Goal: Information Seeking & Learning: Learn about a topic

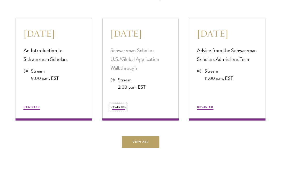
click at [120, 109] on span "REGISTER" at bounding box center [118, 106] width 16 height 5
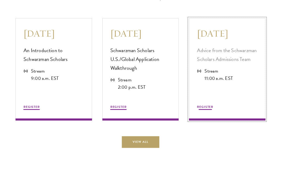
click at [198, 110] on div "REGISTER" at bounding box center [227, 101] width 61 height 20
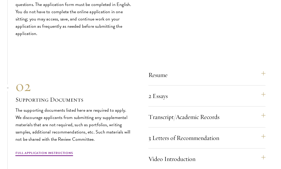
scroll to position [1652, 0]
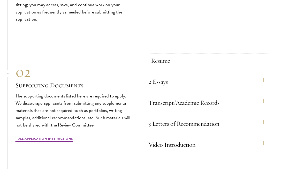
click at [167, 66] on button "Resume" at bounding box center [209, 60] width 117 height 12
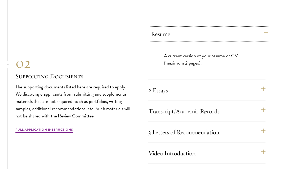
scroll to position [1699, 0]
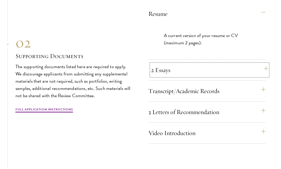
click at [175, 76] on button "2 Essays" at bounding box center [209, 70] width 117 height 12
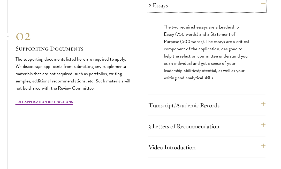
scroll to position [1741, 0]
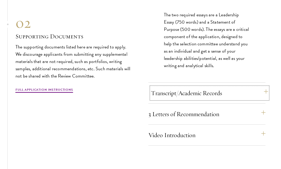
click at [180, 99] on button "Transcript/Academic Records" at bounding box center [209, 93] width 117 height 12
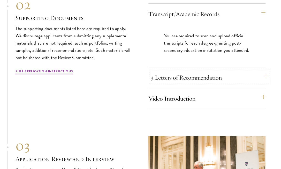
click at [224, 84] on button "3 Letters of Recommendation" at bounding box center [209, 77] width 117 height 12
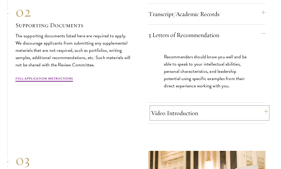
click at [214, 117] on button "Video Introduction" at bounding box center [209, 113] width 117 height 12
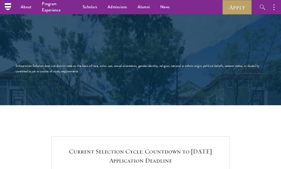
scroll to position [937, 0]
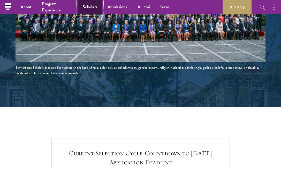
click at [92, 8] on link "Scholars" at bounding box center [90, 7] width 25 height 14
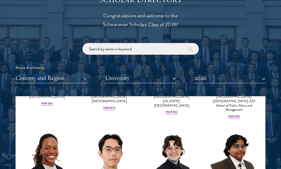
scroll to position [563, 0]
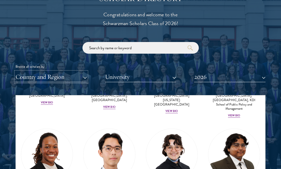
click at [57, 80] on button "Country and Region" at bounding box center [51, 76] width 71 height 11
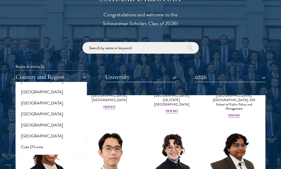
scroll to position [182, 0]
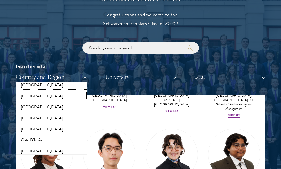
click at [42, 95] on button "[GEOGRAPHIC_DATA]" at bounding box center [51, 96] width 68 height 11
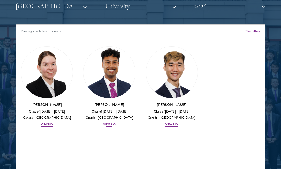
scroll to position [665, 0]
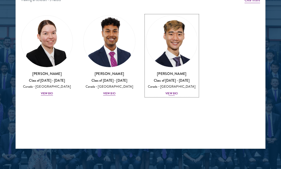
click at [172, 93] on div "View Bio" at bounding box center [172, 93] width 12 height 4
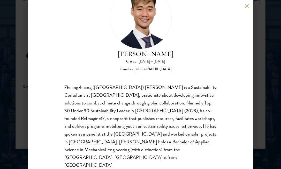
scroll to position [29, 0]
click at [246, 5] on button at bounding box center [247, 6] width 4 height 4
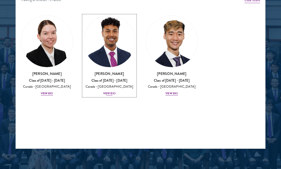
click at [110, 94] on div "View Bio" at bounding box center [109, 93] width 12 height 4
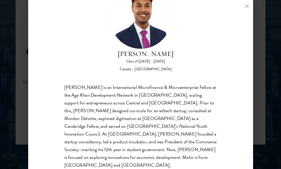
scroll to position [671, 0]
click at [245, 6] on button at bounding box center [247, 6] width 4 height 4
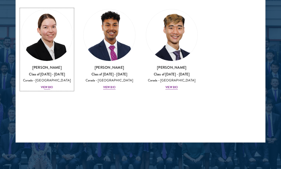
click at [50, 87] on div "View Bio" at bounding box center [47, 87] width 12 height 4
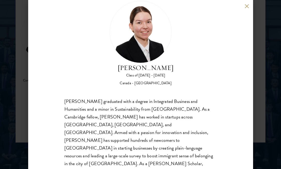
scroll to position [16, 0]
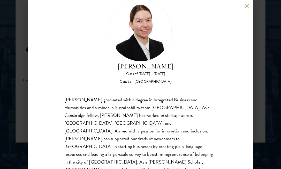
click at [247, 8] on button at bounding box center [247, 6] width 4 height 4
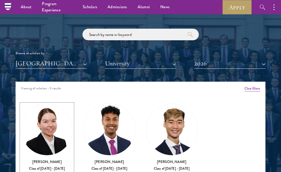
scroll to position [564, 0]
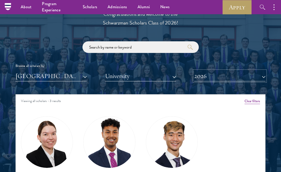
click at [216, 76] on button "2026" at bounding box center [229, 76] width 71 height 11
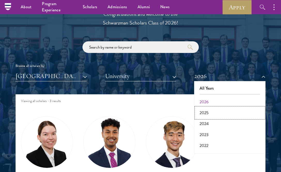
click at [209, 109] on button "2025" at bounding box center [230, 113] width 68 height 11
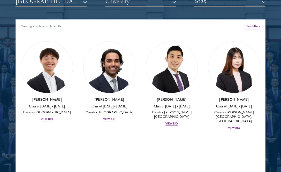
scroll to position [640, 0]
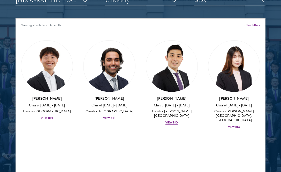
click at [237, 125] on div "View Bio" at bounding box center [234, 127] width 12 height 4
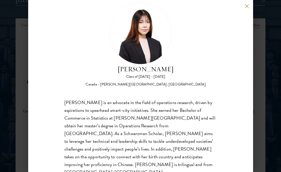
scroll to position [15, 0]
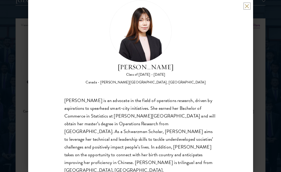
click at [247, 5] on button at bounding box center [247, 6] width 4 height 4
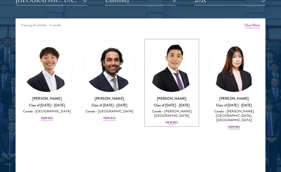
click at [175, 121] on div "View Bio" at bounding box center [172, 123] width 12 height 4
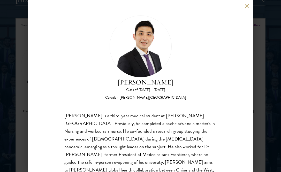
click at [245, 7] on button at bounding box center [247, 6] width 4 height 4
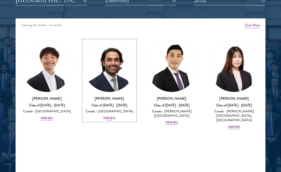
click at [105, 119] on div "View Bio" at bounding box center [109, 118] width 12 height 4
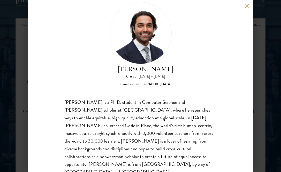
scroll to position [14, 0]
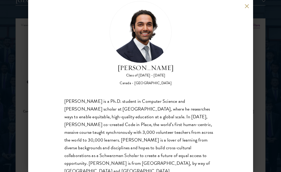
click at [247, 5] on button at bounding box center [247, 6] width 4 height 4
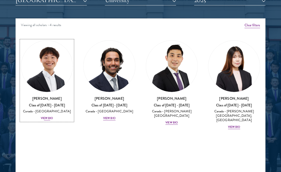
click at [50, 116] on div "View Bio" at bounding box center [47, 118] width 12 height 4
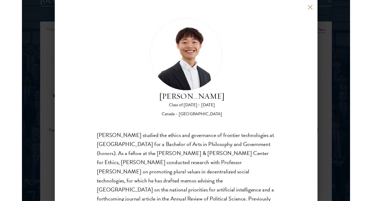
scroll to position [17, 0]
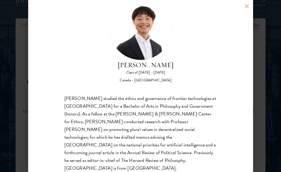
click at [246, 3] on div "[PERSON_NAME] Class of [DATE] - [DATE] [GEOGRAPHIC_DATA] - [GEOGRAPHIC_DATA] [P…" at bounding box center [140, 86] width 225 height 172
click at [249, 6] on button at bounding box center [247, 6] width 4 height 4
